Goal: Task Accomplishment & Management: Manage account settings

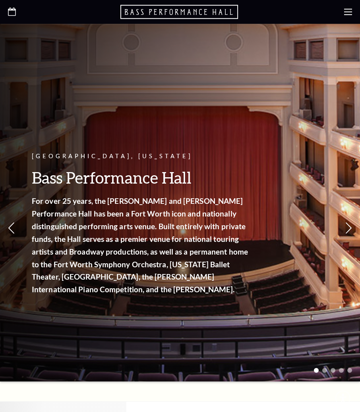
click at [337, 8] on div at bounding box center [180, 12] width 360 height 24
click at [344, 9] on use at bounding box center [348, 12] width 8 height 6
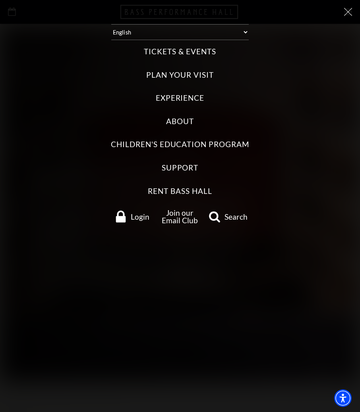
click at [127, 220] on link "Login" at bounding box center [131, 217] width 47 height 12
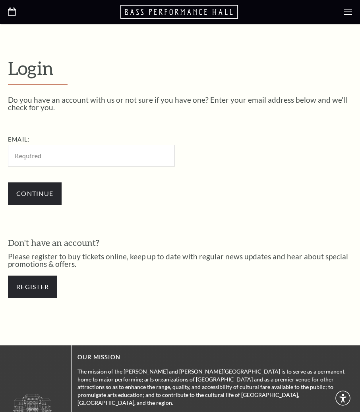
scroll to position [199, 0]
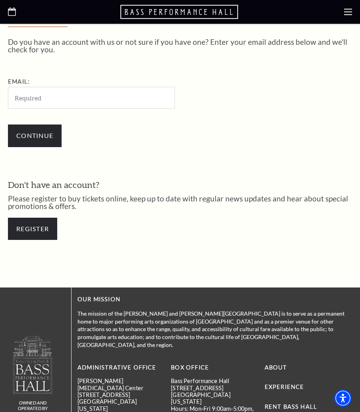
click at [109, 102] on input "Email:" at bounding box center [91, 98] width 167 height 22
type input "[EMAIL_ADDRESS][DOMAIN_NAME]"
click at [8, 125] on input "Continue" at bounding box center [35, 136] width 54 height 22
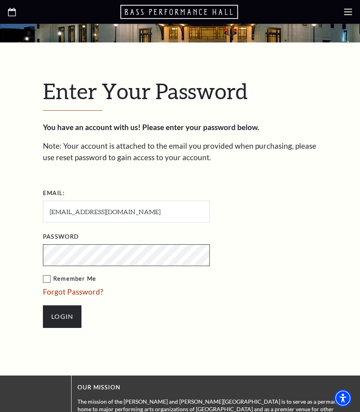
scroll to position [240, 0]
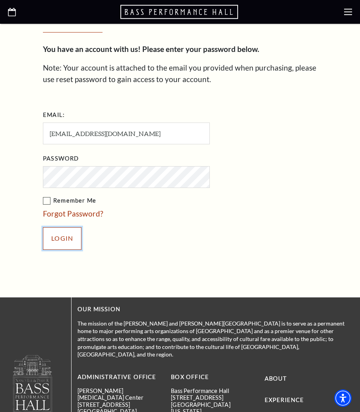
click at [62, 243] on input "Login" at bounding box center [62, 238] width 38 height 22
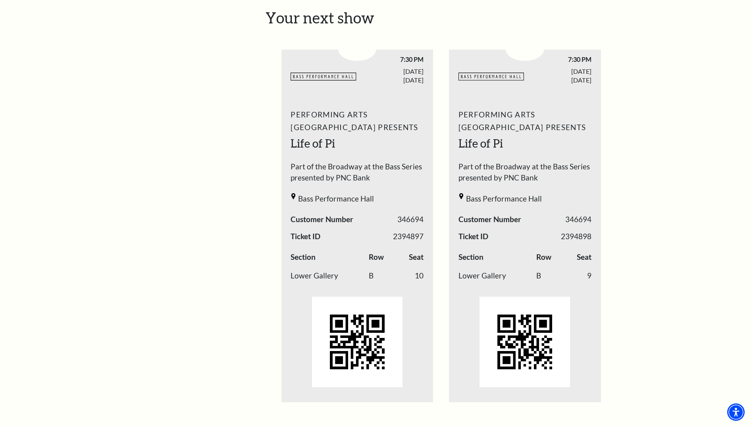
scroll to position [278, 0]
